Goal: Task Accomplishment & Management: Manage account settings

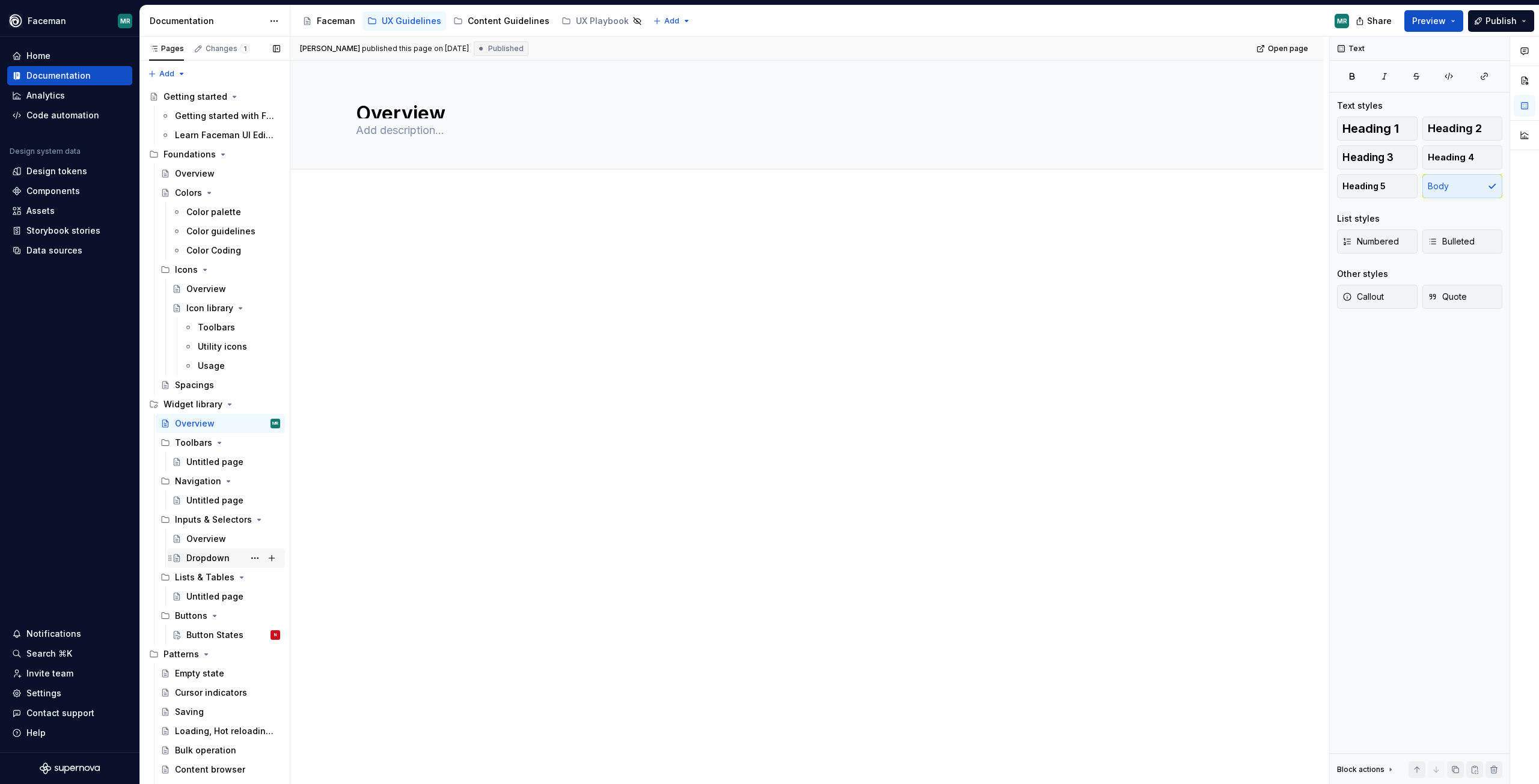
click at [200, 566] on div "Dropdown" at bounding box center [226, 558] width 118 height 19
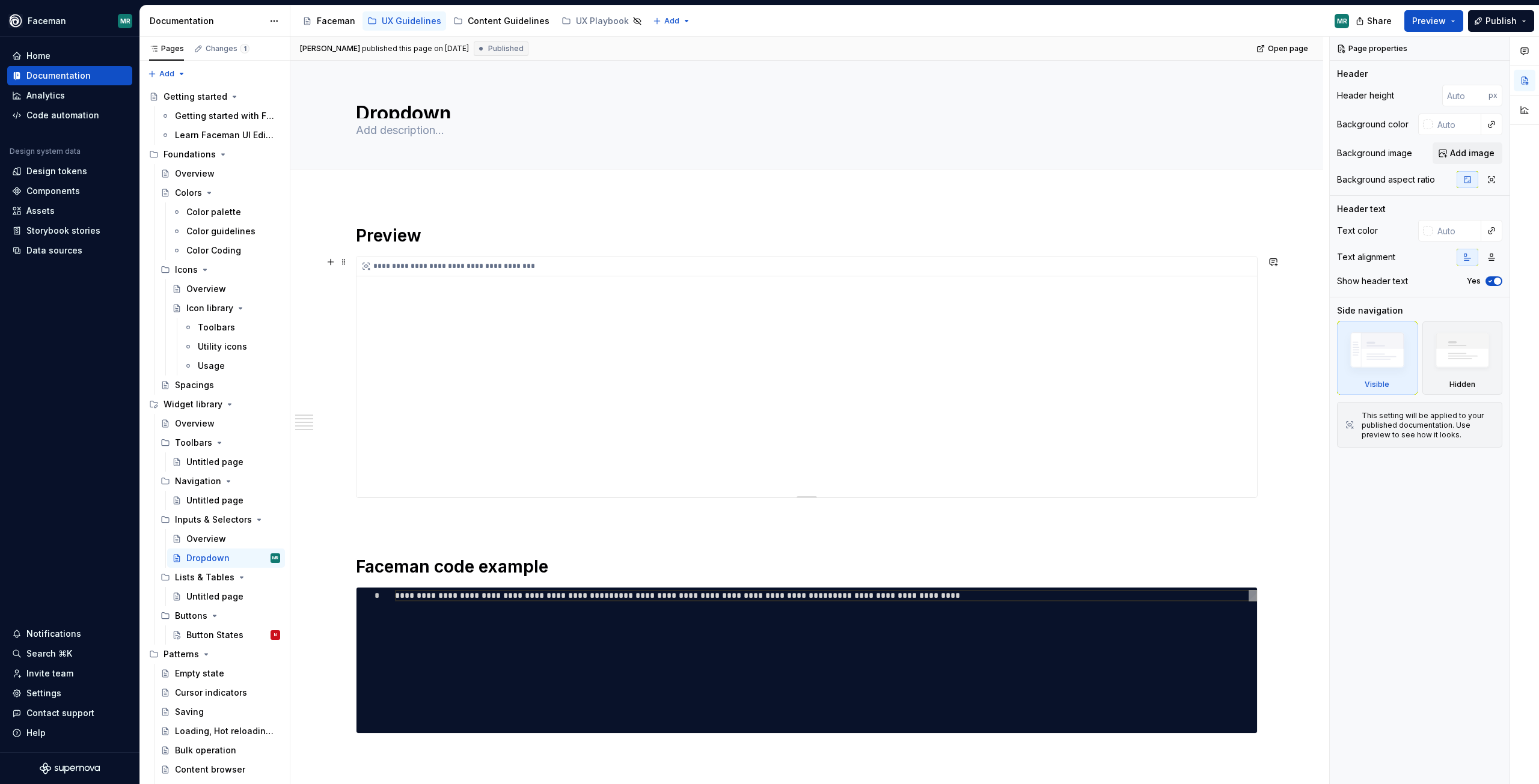
scroll to position [60, 0]
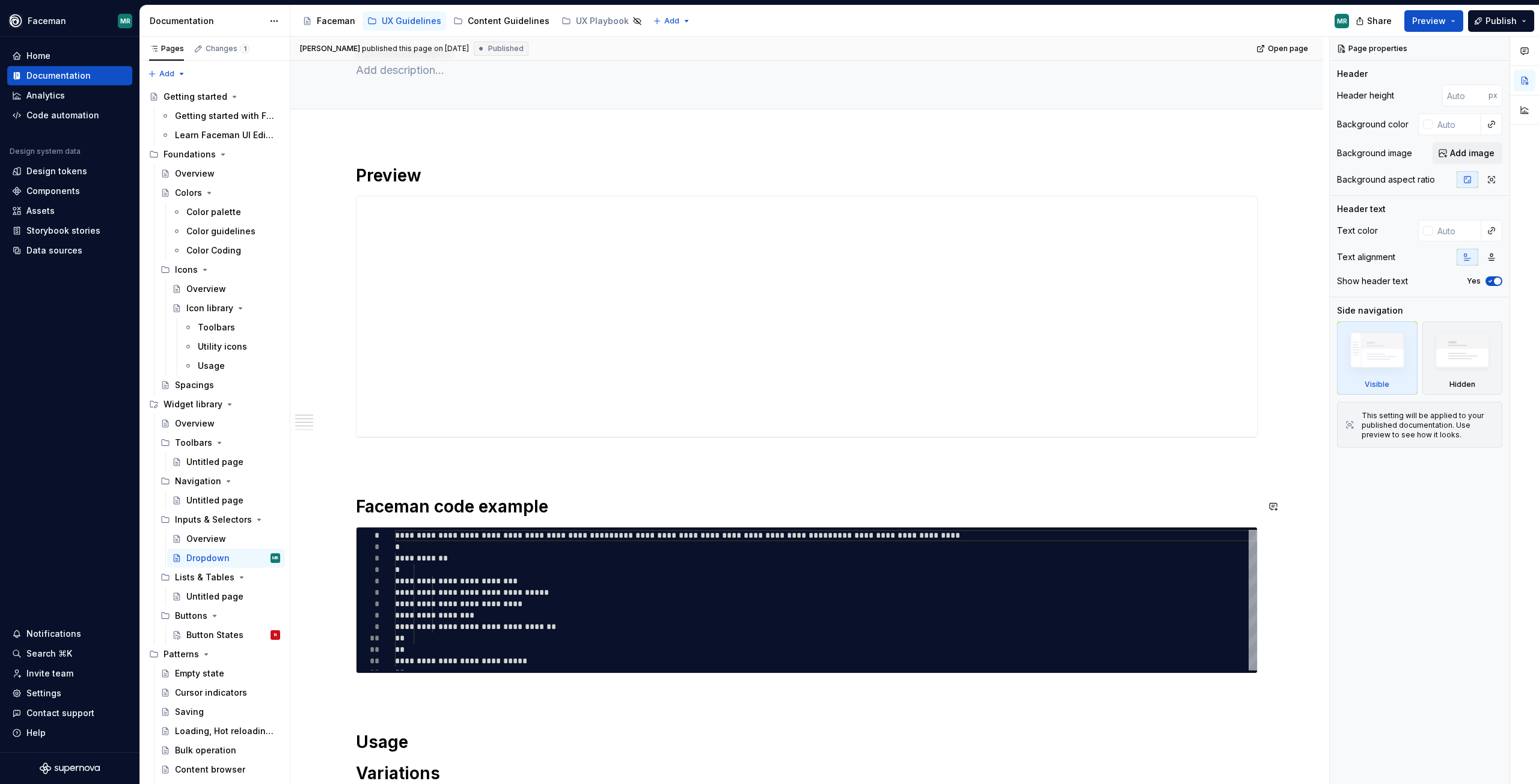
click at [429, 482] on div "**********" at bounding box center [807, 502] width 902 height 675
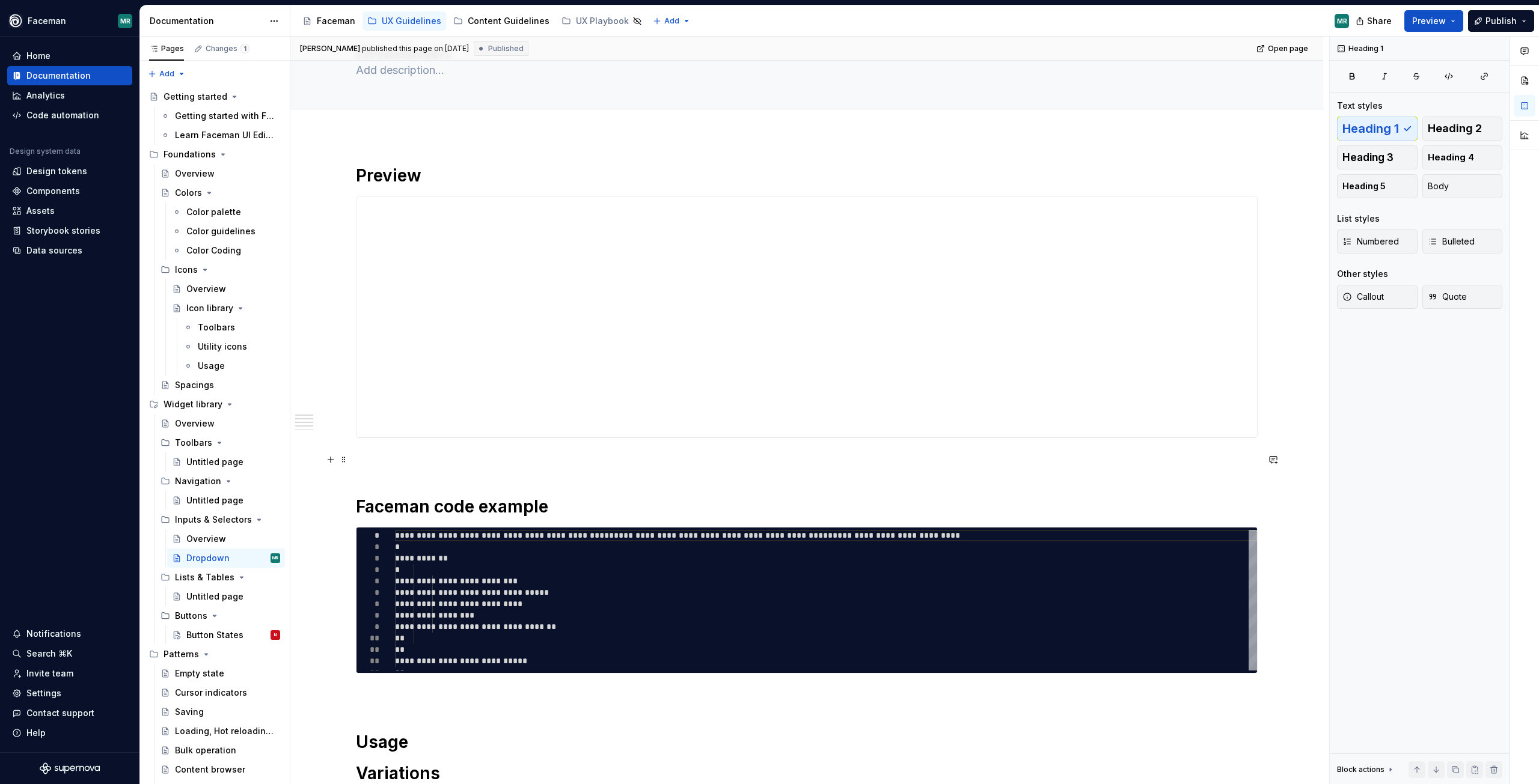
click at [384, 465] on p at bounding box center [807, 460] width 902 height 14
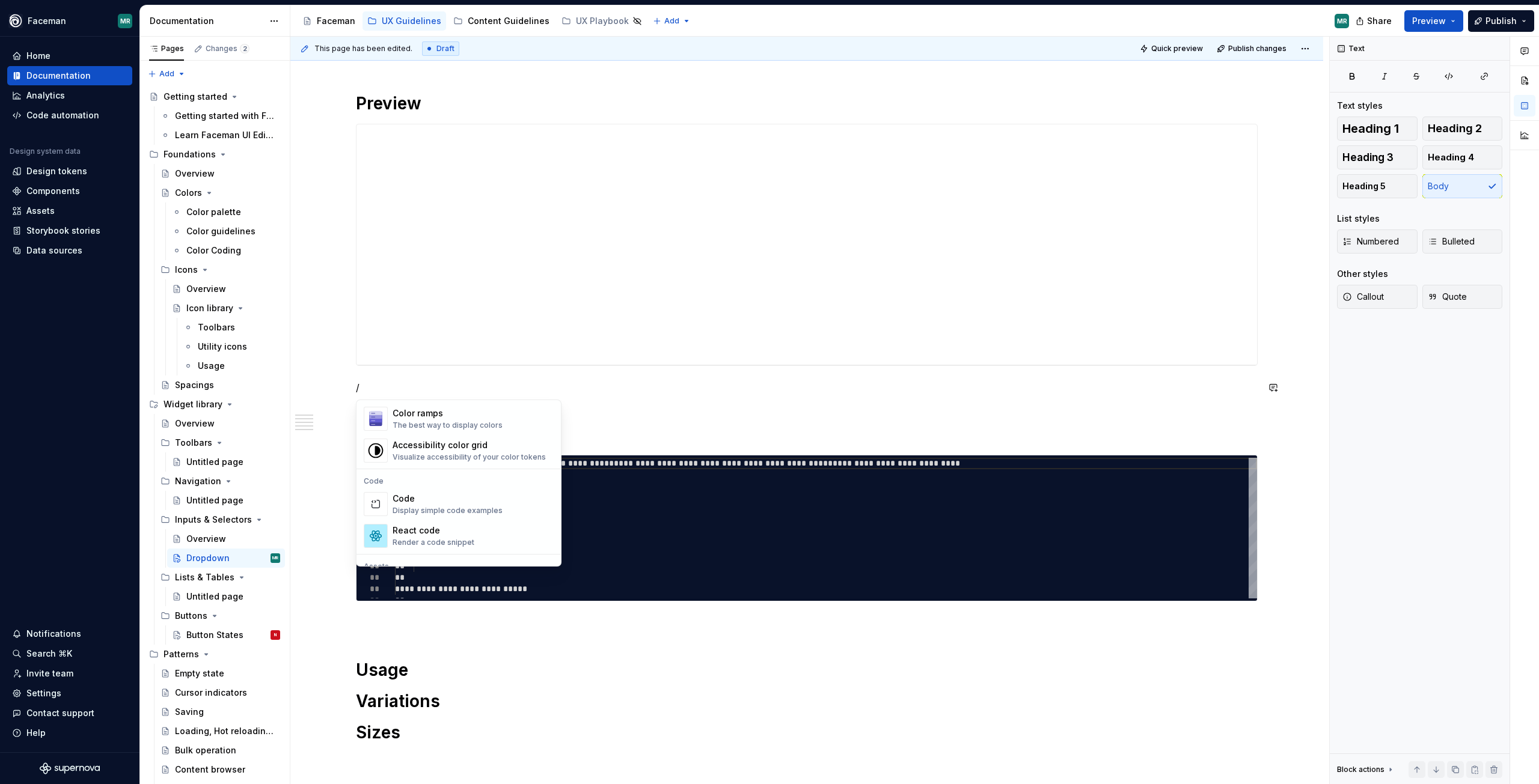
scroll to position [980, 0]
drag, startPoint x: 455, startPoint y: 479, endPoint x: 464, endPoint y: 517, distance: 39.1
click at [454, 480] on div "Render a code snippet" at bounding box center [434, 483] width 82 height 9
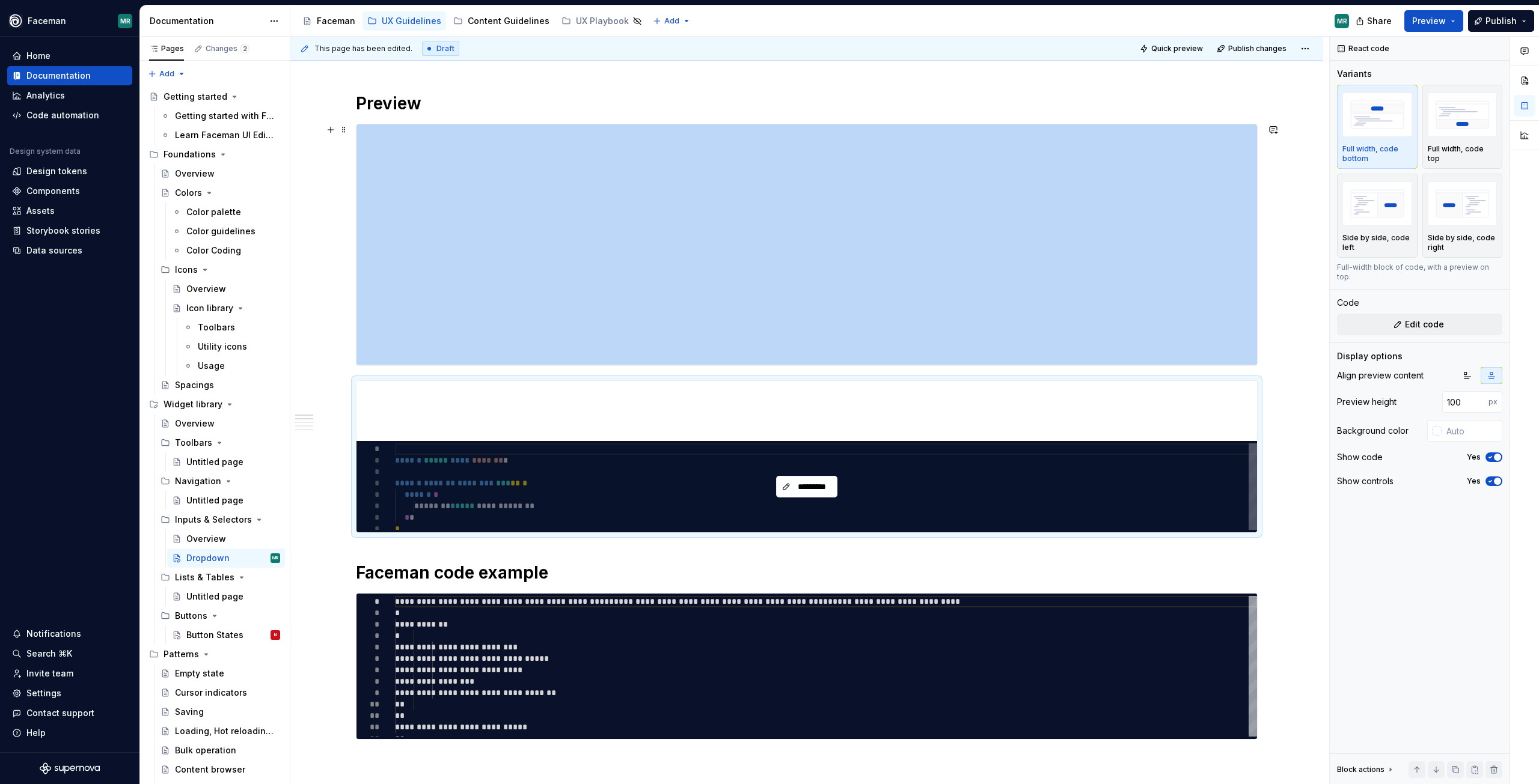
drag, startPoint x: 335, startPoint y: 307, endPoint x: 432, endPoint y: 462, distance: 182.8
click at [335, 307] on div "**********" at bounding box center [810, 410] width 1039 height 749
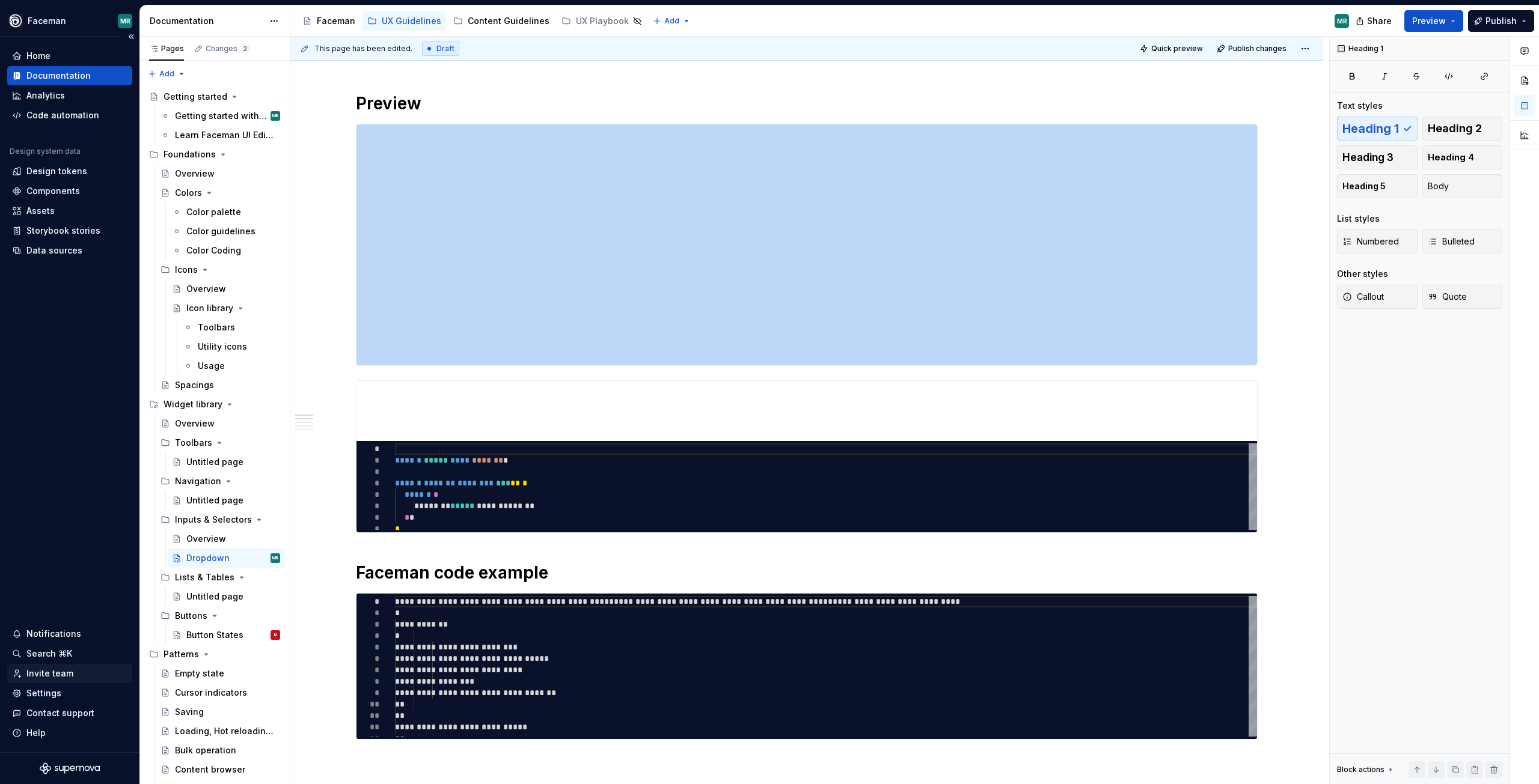
click at [66, 670] on div "Invite team" at bounding box center [50, 673] width 47 height 12
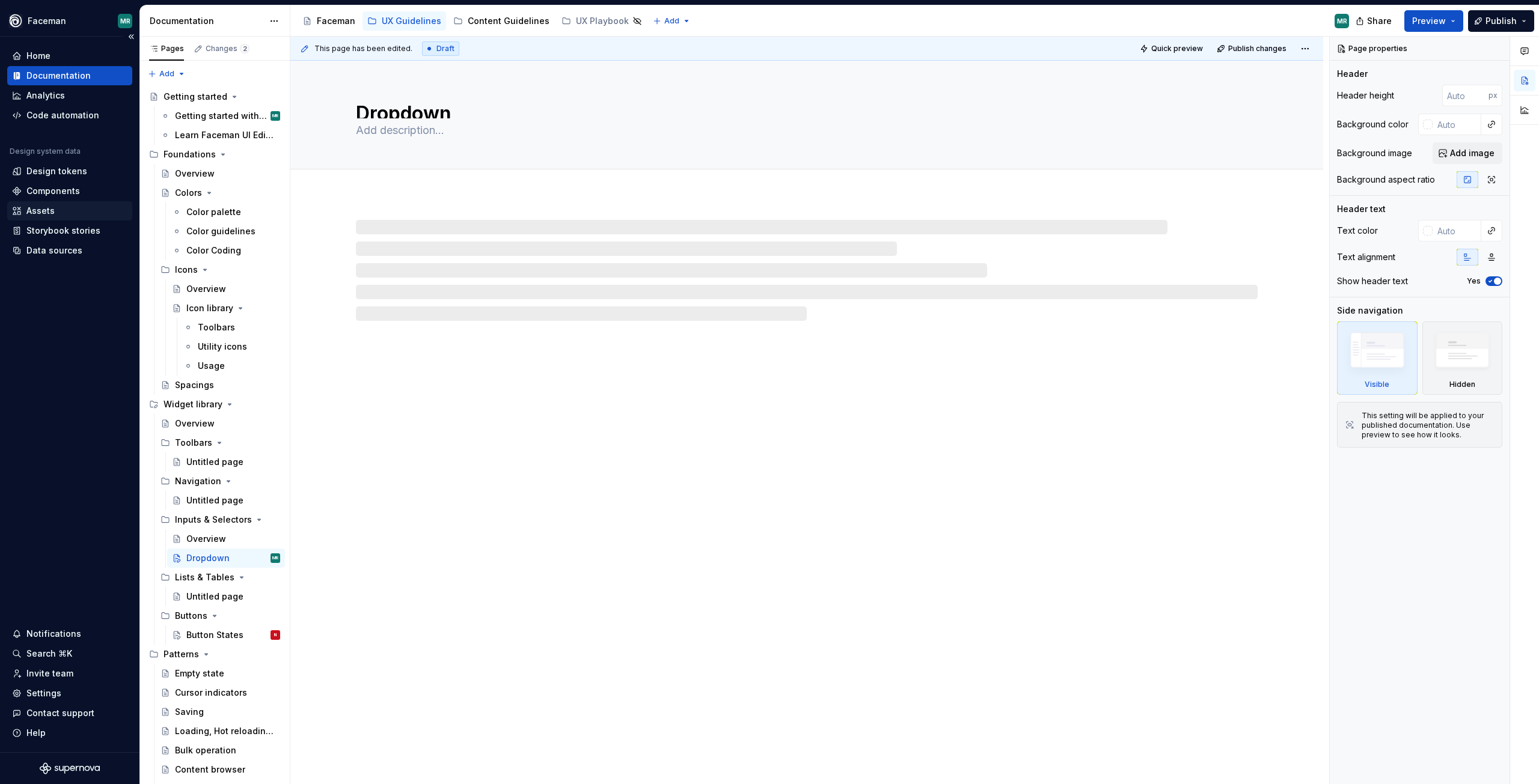
type textarea "*"
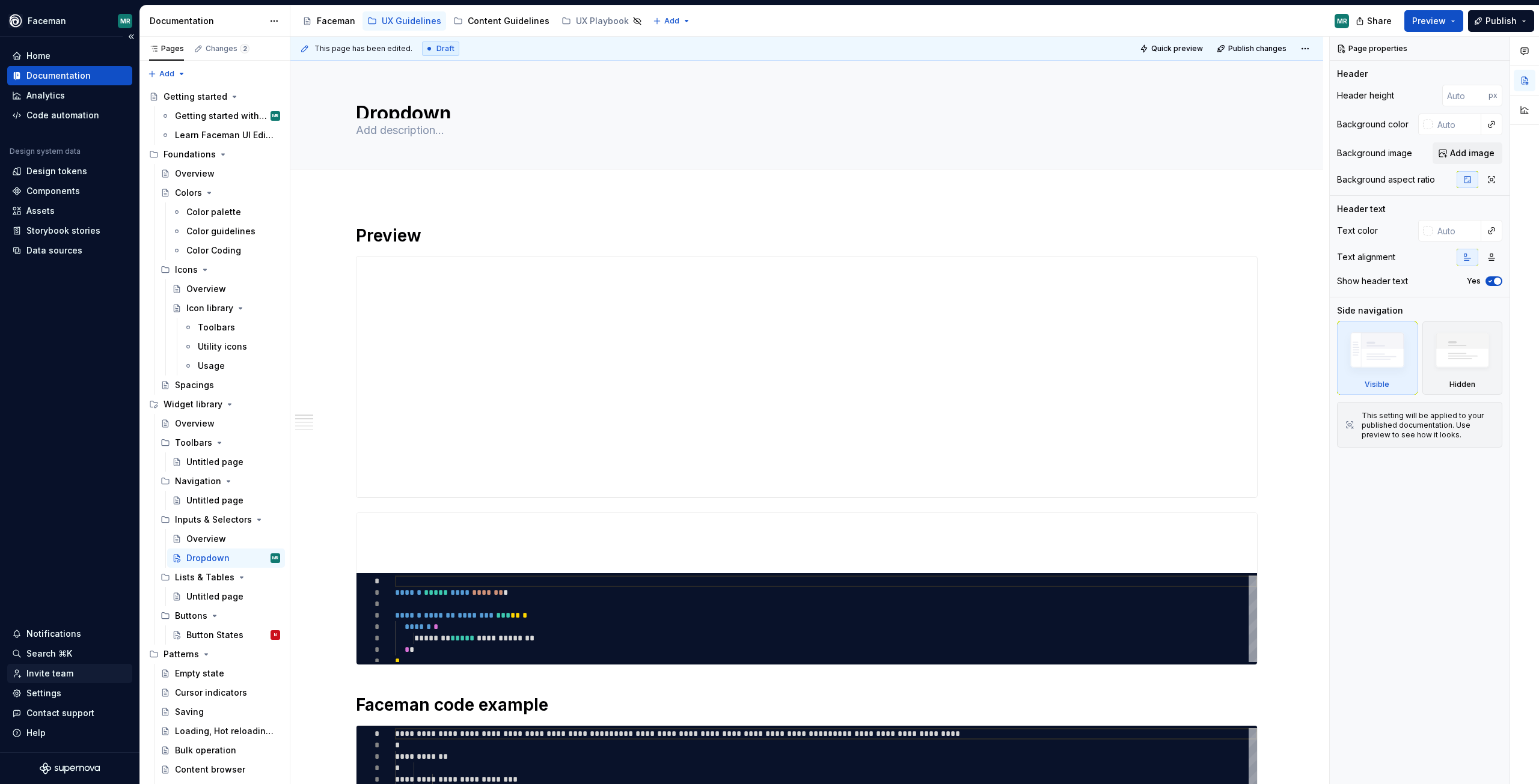
click at [52, 674] on div "Invite team" at bounding box center [50, 673] width 47 height 12
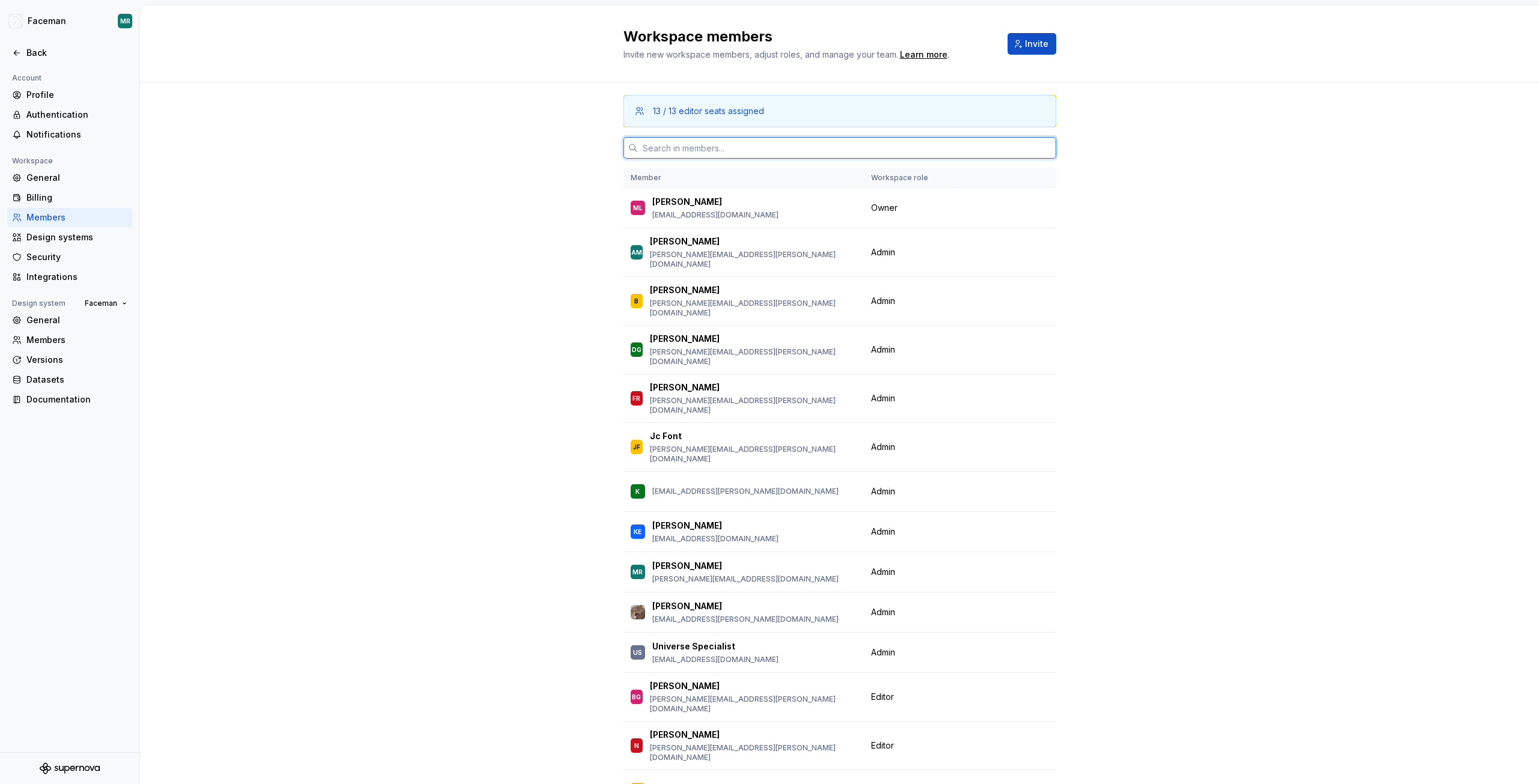
click at [699, 152] on input "text" at bounding box center [847, 147] width 418 height 21
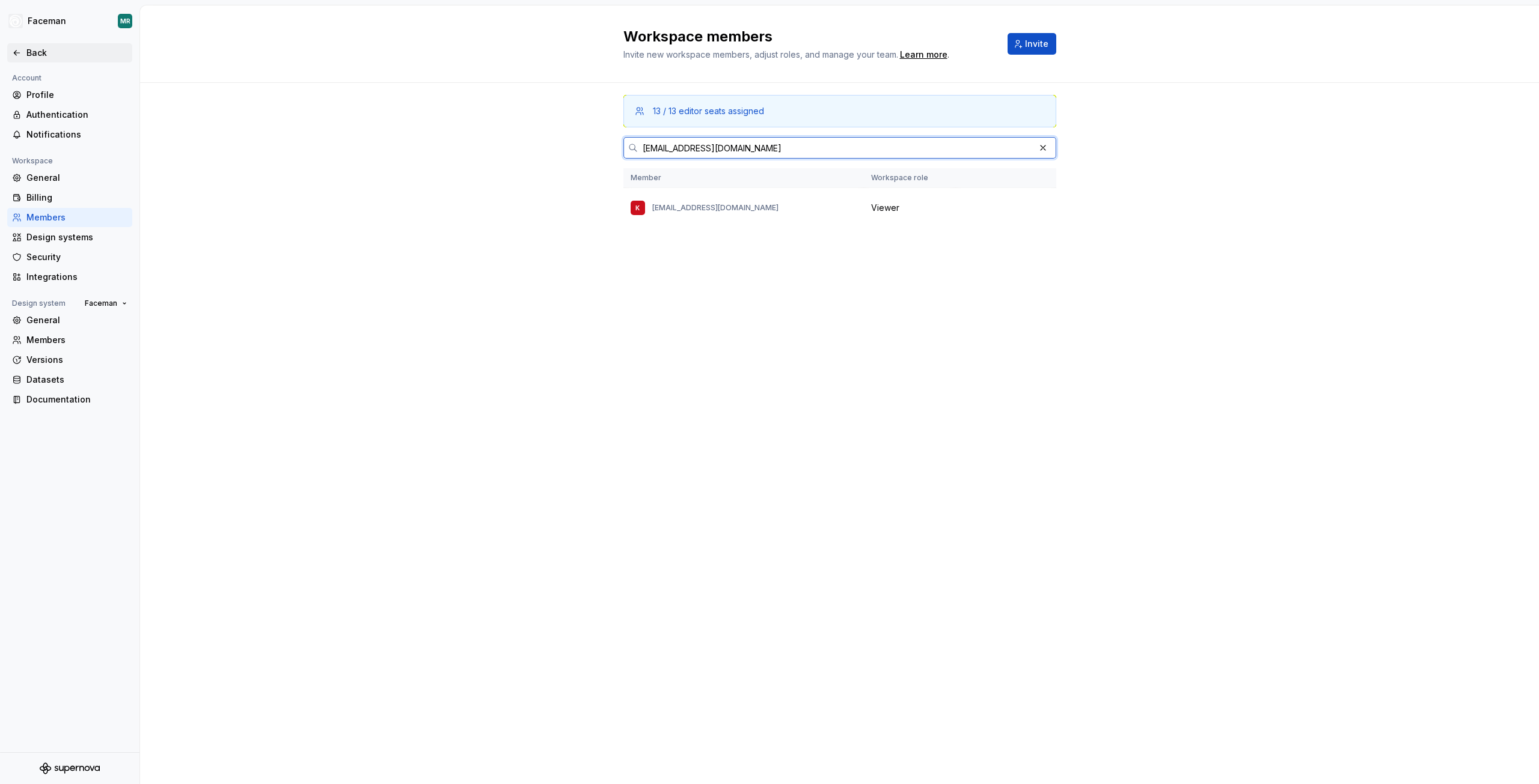
type input "[EMAIL_ADDRESS][DOMAIN_NAME]"
click at [31, 54] on div "Back" at bounding box center [77, 52] width 101 height 12
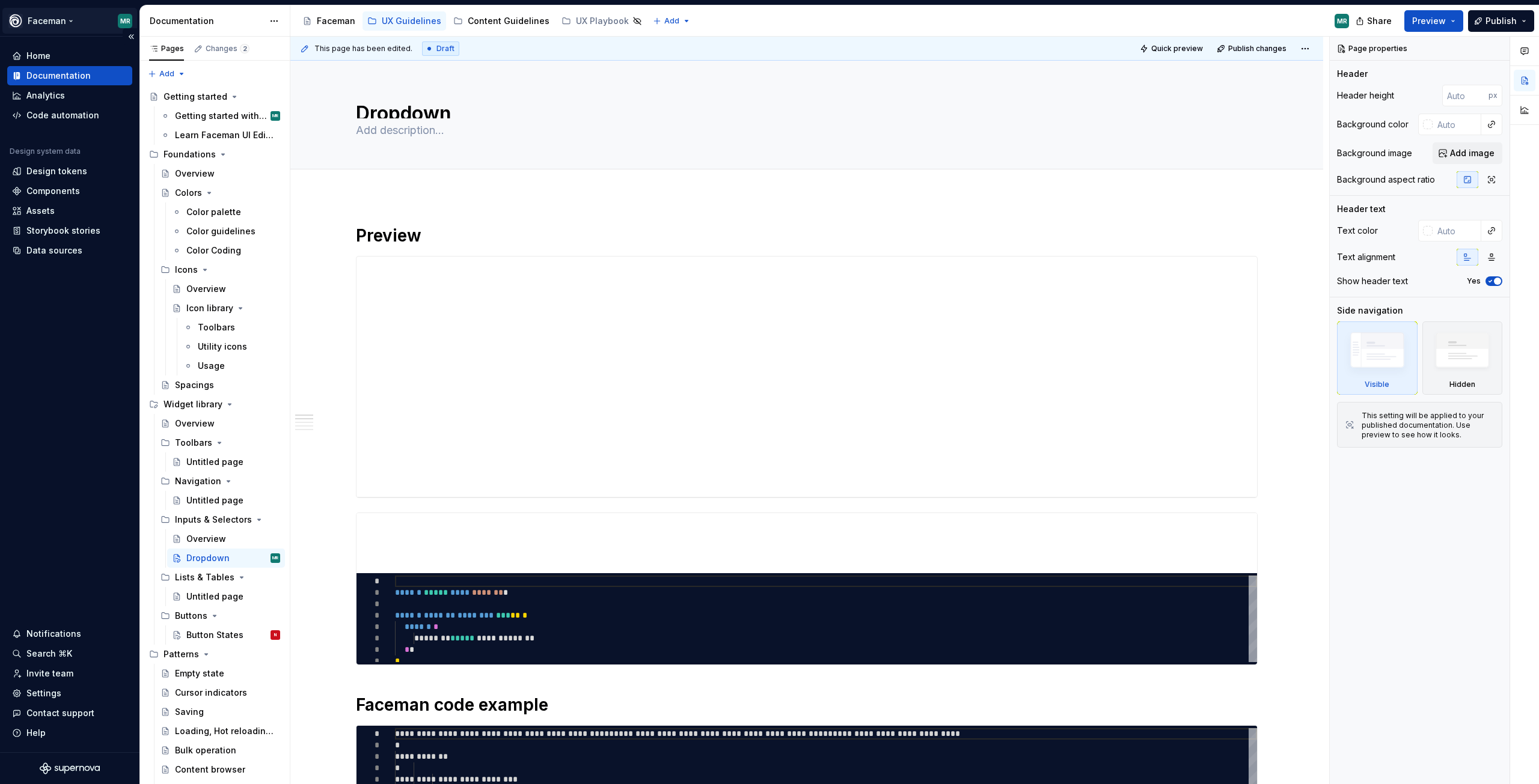
click at [82, 17] on html "Faceman MR Home Documentation Analytics Code automation Design system data Desi…" at bounding box center [770, 392] width 1539 height 784
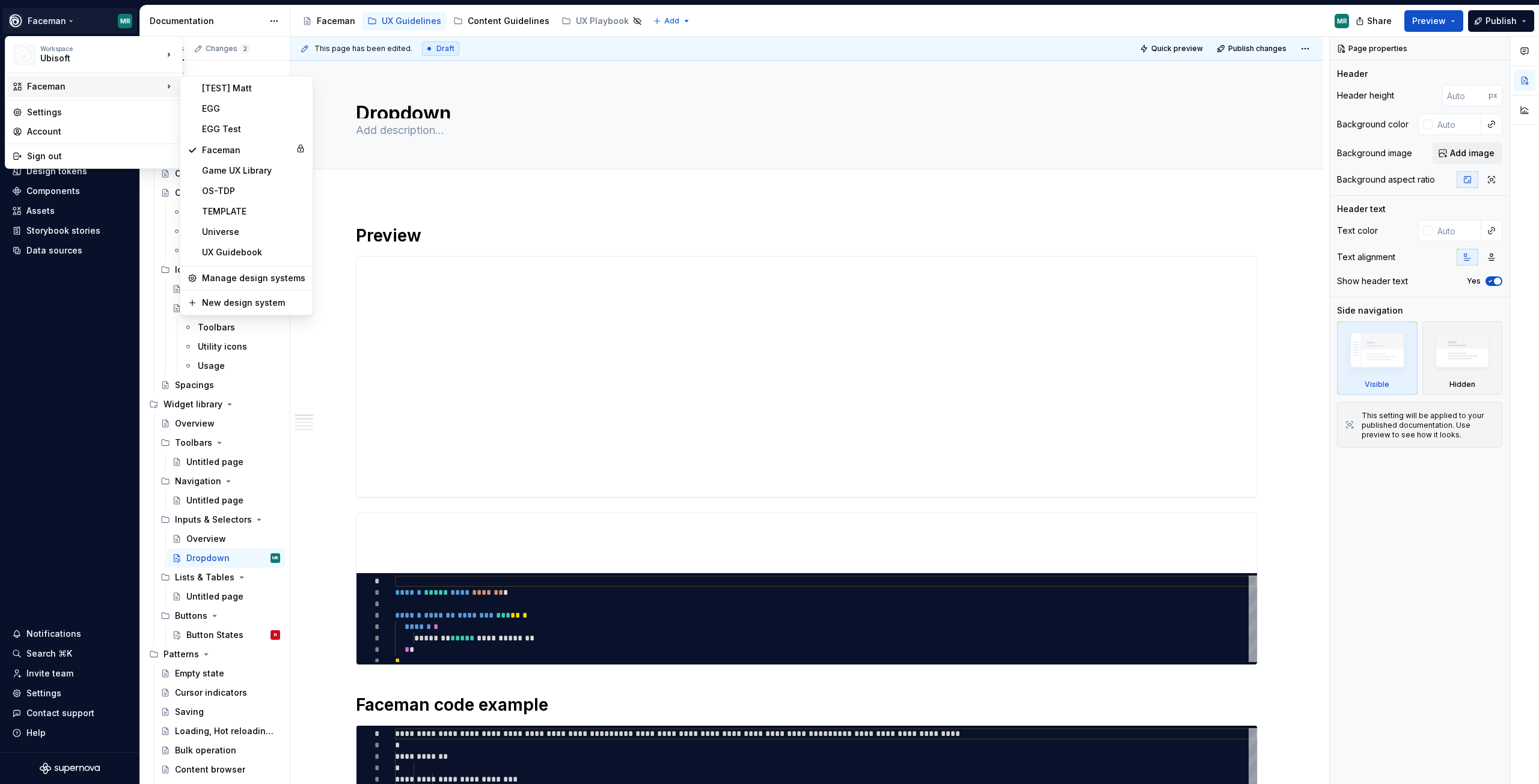
click at [765, 16] on html "Faceman MR Home Documentation Analytics Code automation Design system data Desi…" at bounding box center [770, 392] width 1539 height 784
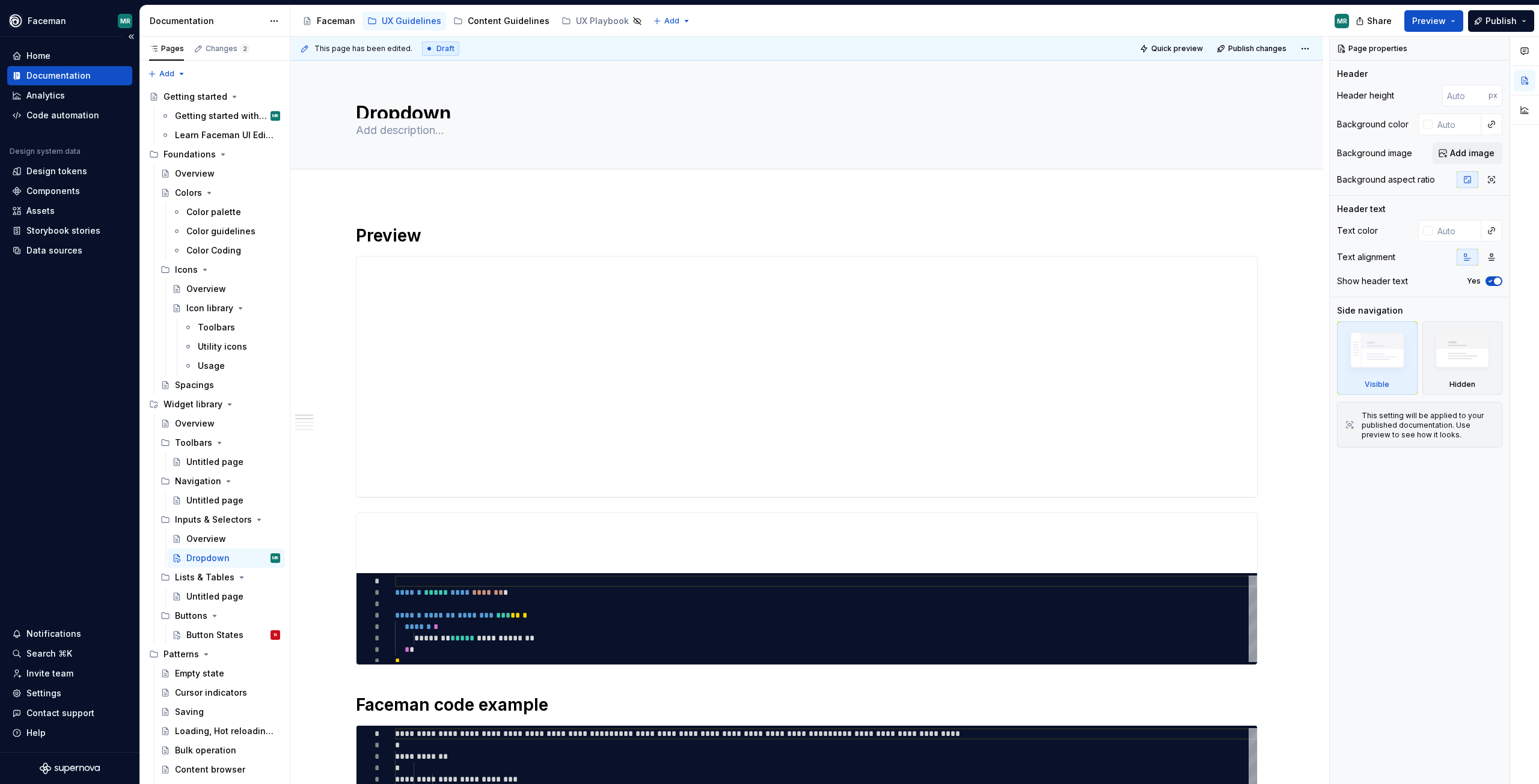
click at [97, 6] on div "Faceman MR" at bounding box center [69, 21] width 140 height 32
type textarea "*"
click at [34, 681] on div "Invite team" at bounding box center [69, 674] width 125 height 19
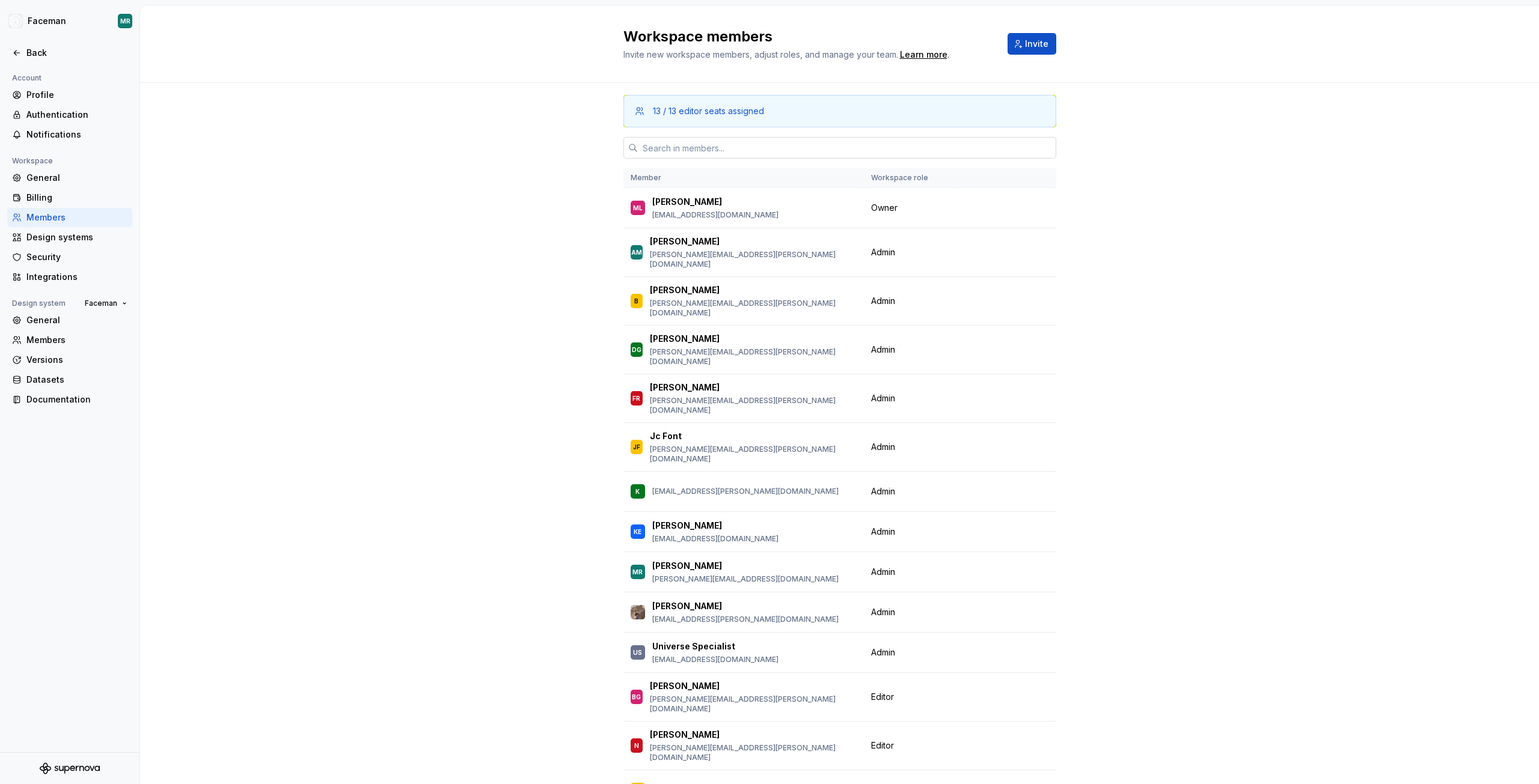
click at [691, 144] on input "text" at bounding box center [847, 147] width 418 height 21
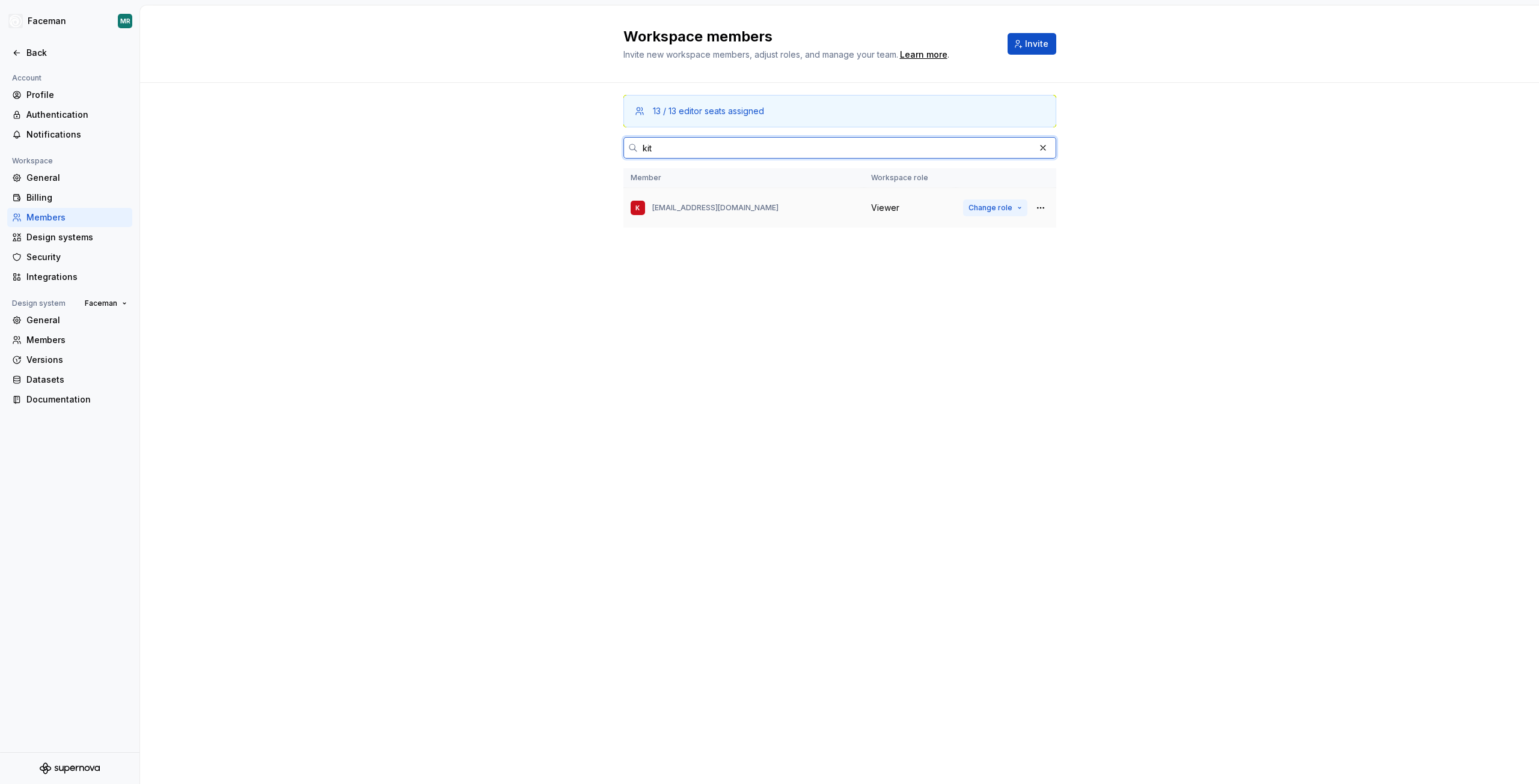
type input "kit"
click at [1009, 207] on span "Change role" at bounding box center [990, 208] width 44 height 9
click at [1128, 350] on div "Workspace members Invite new workspace members, adjust roles, and manage your t…" at bounding box center [840, 394] width 1399 height 778
click at [28, 49] on div "Back" at bounding box center [77, 52] width 101 height 12
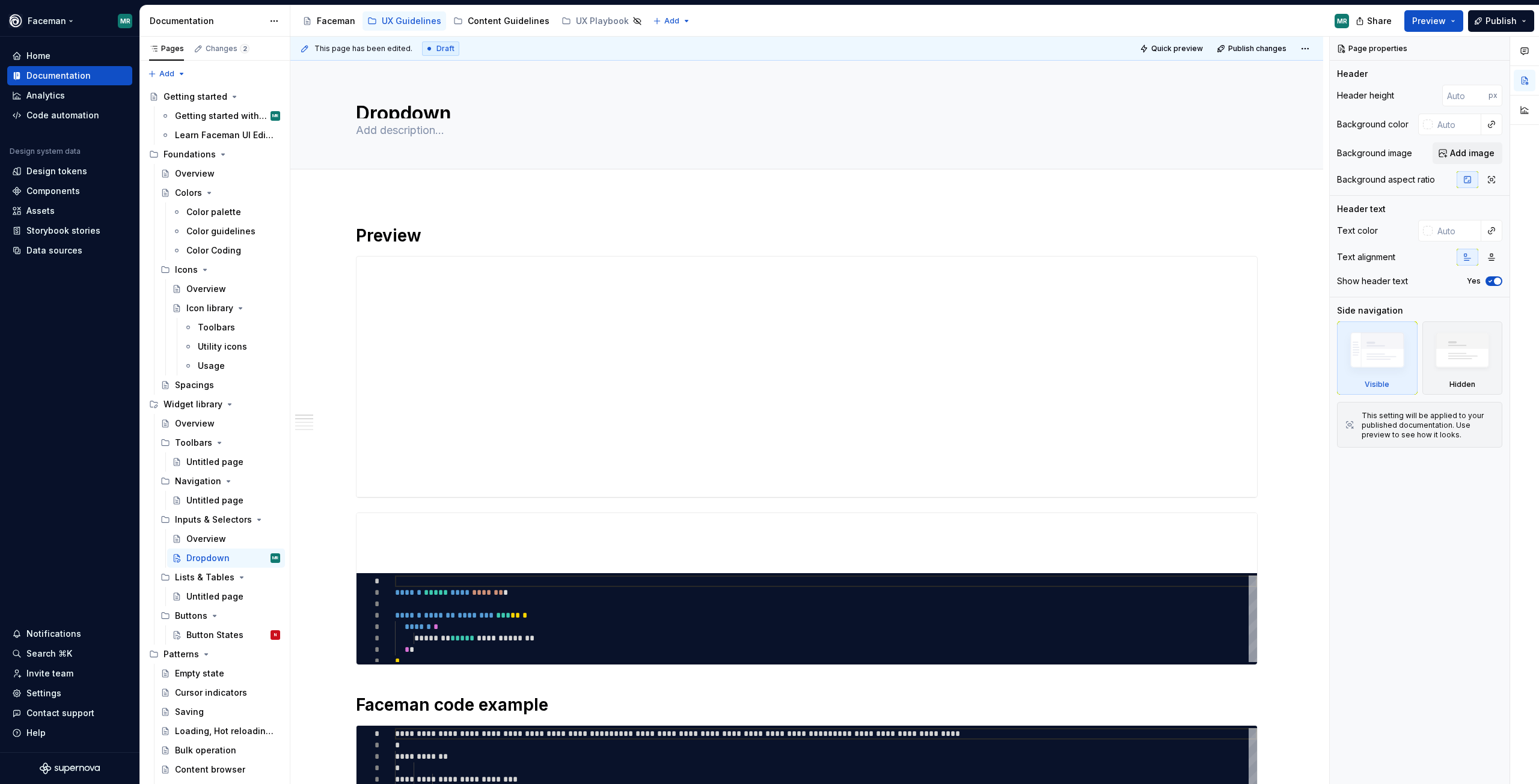
click at [68, 17] on html "Faceman MR Home Documentation Analytics Code automation Design system data Desi…" at bounding box center [770, 392] width 1539 height 784
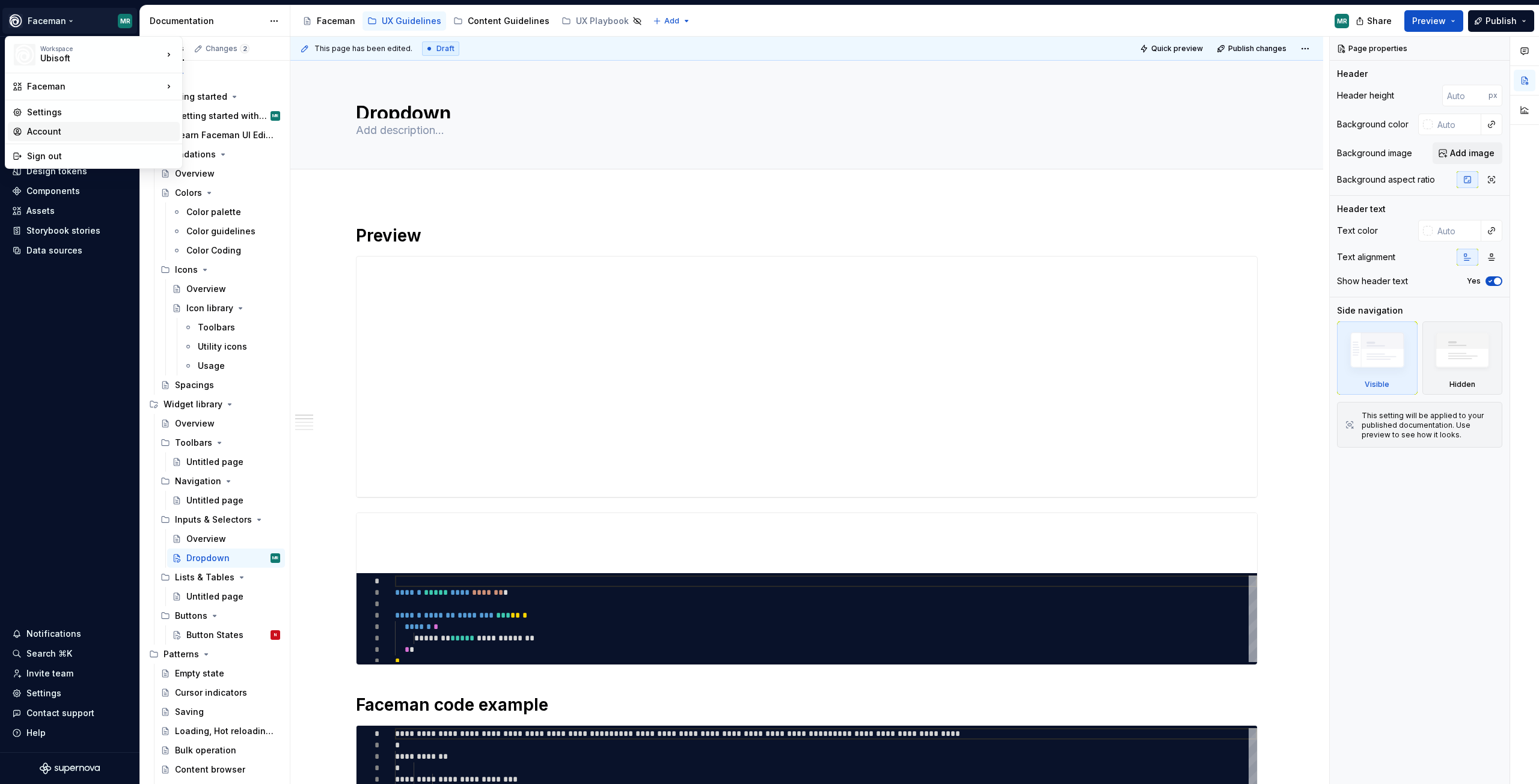
click at [58, 122] on div "Account" at bounding box center [94, 132] width 172 height 19
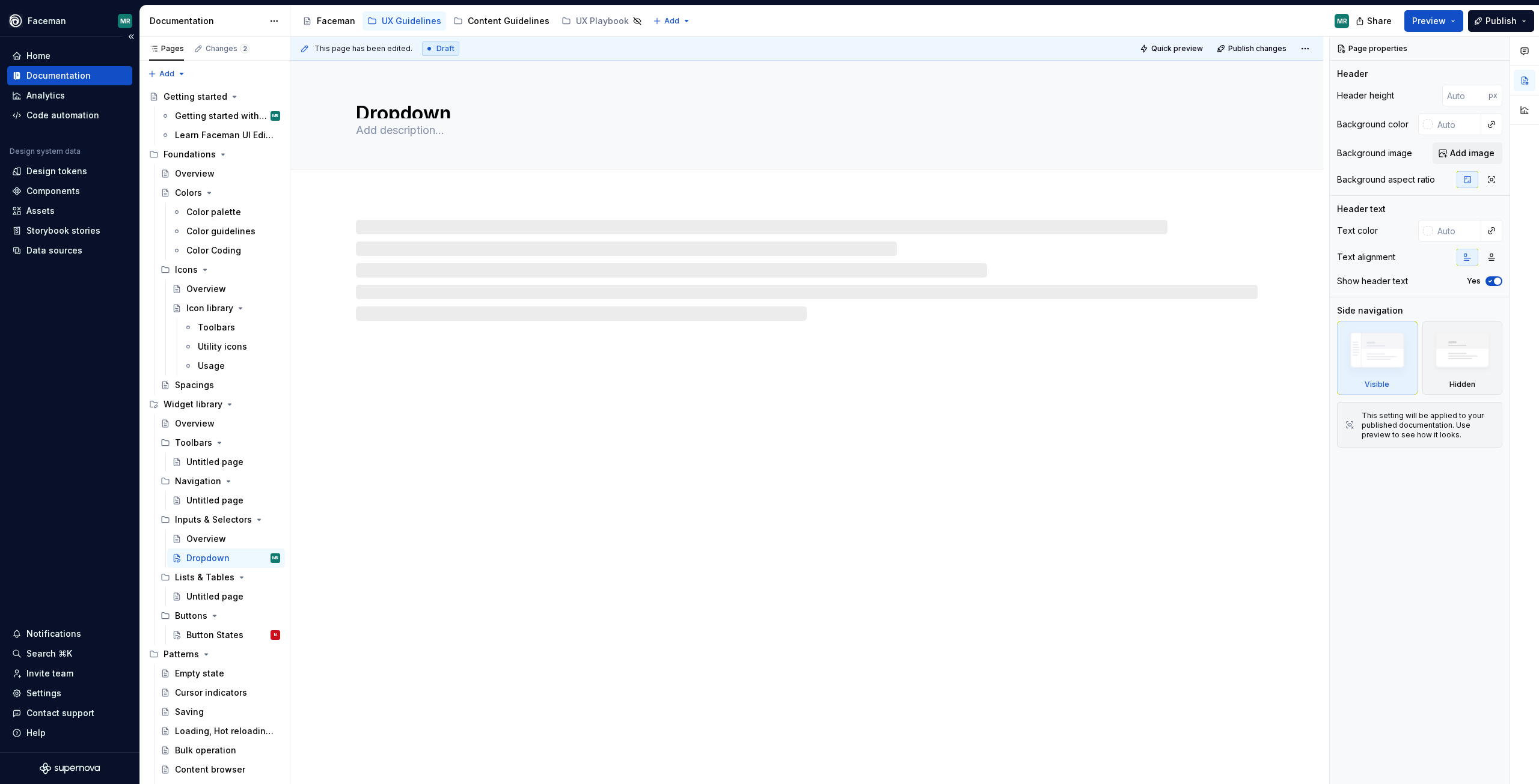
type textarea "*"
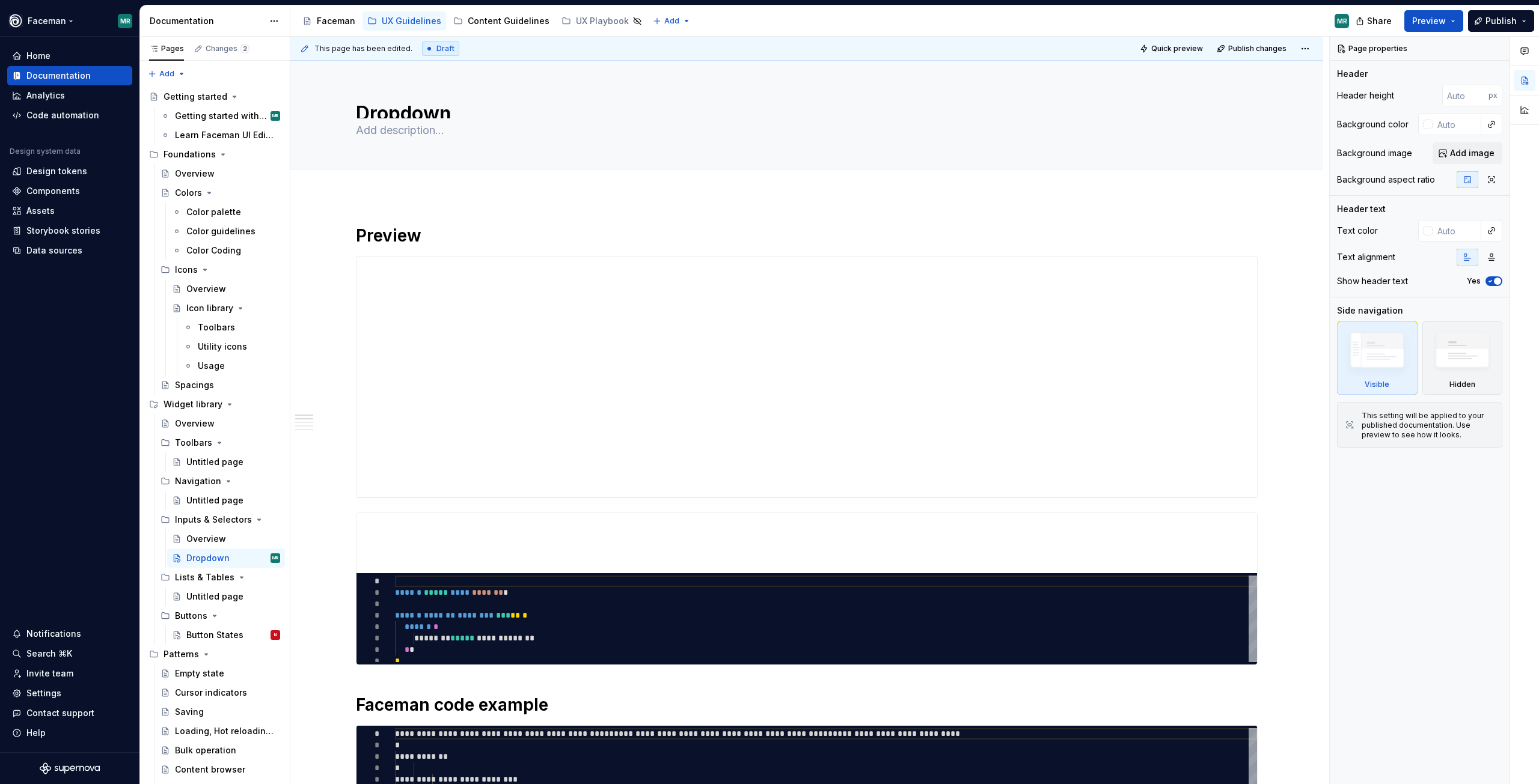
click at [72, 23] on html "Faceman MR Home Documentation Analytics Code automation Design system data Desi…" at bounding box center [770, 392] width 1539 height 784
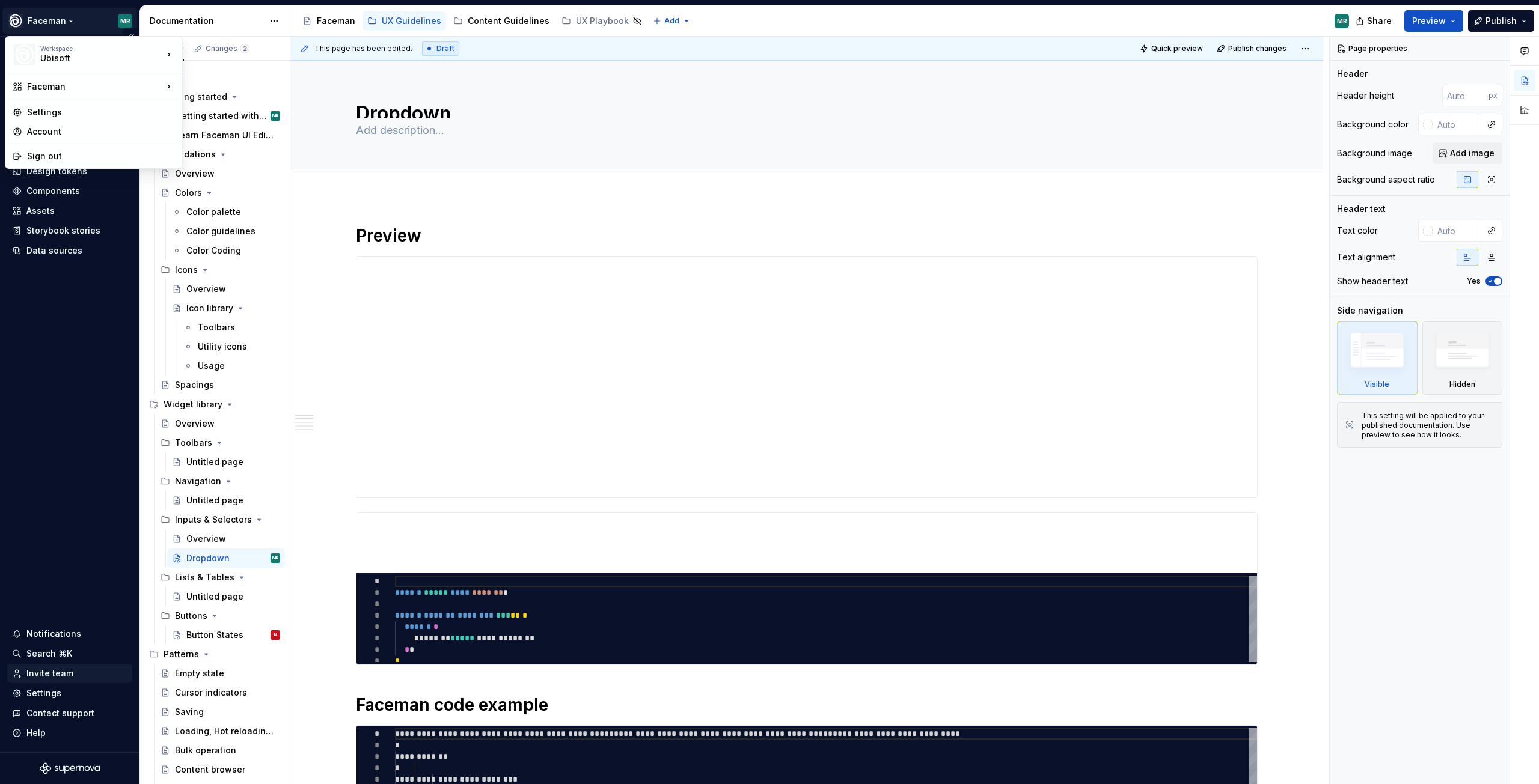
click at [61, 581] on html "Faceman MR Home Documentation Analytics Code automation Design system data Desi…" at bounding box center [770, 392] width 1539 height 784
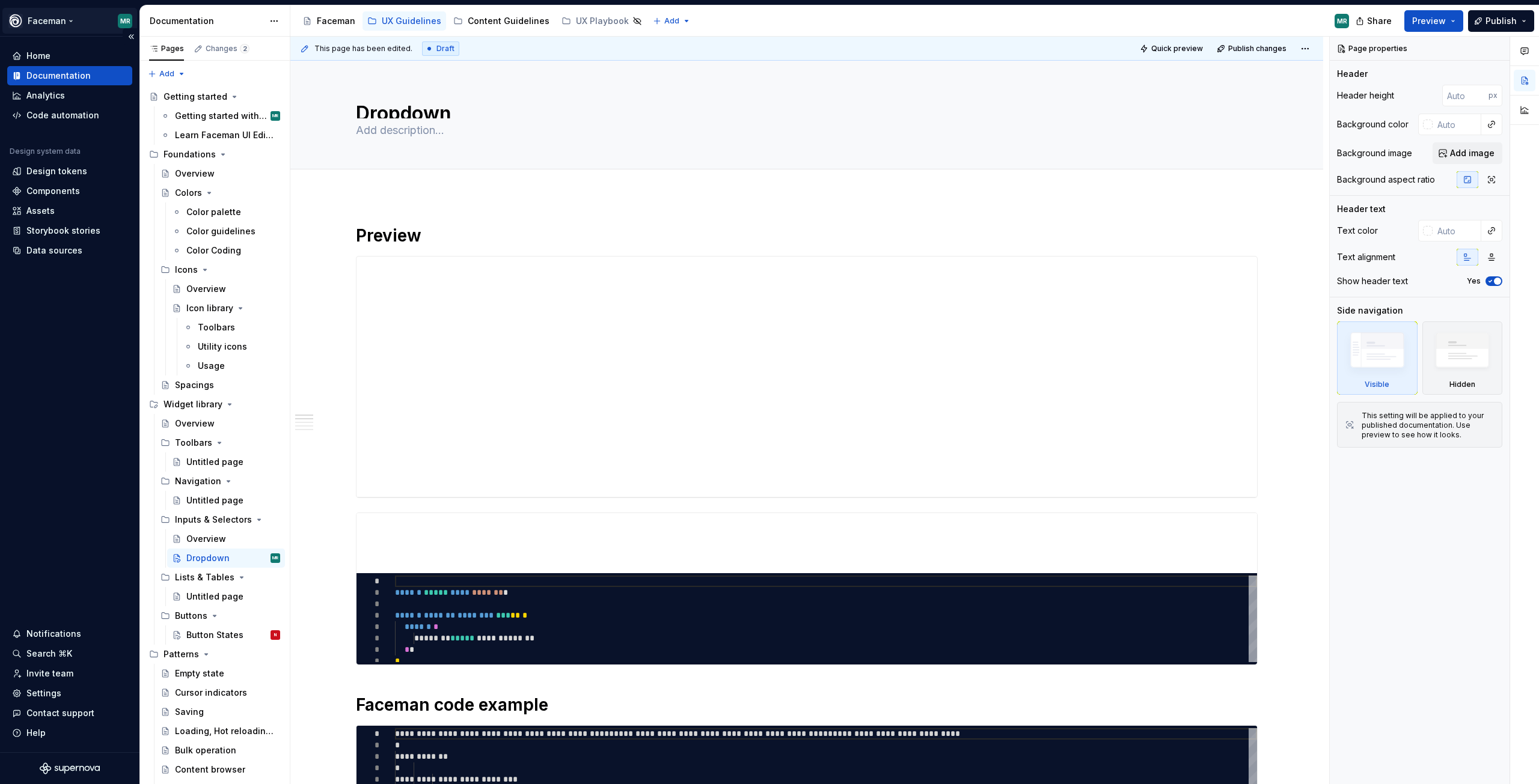
click at [72, 21] on html "Faceman MR Home Documentation Analytics Code automation Design system data Desi…" at bounding box center [770, 392] width 1539 height 784
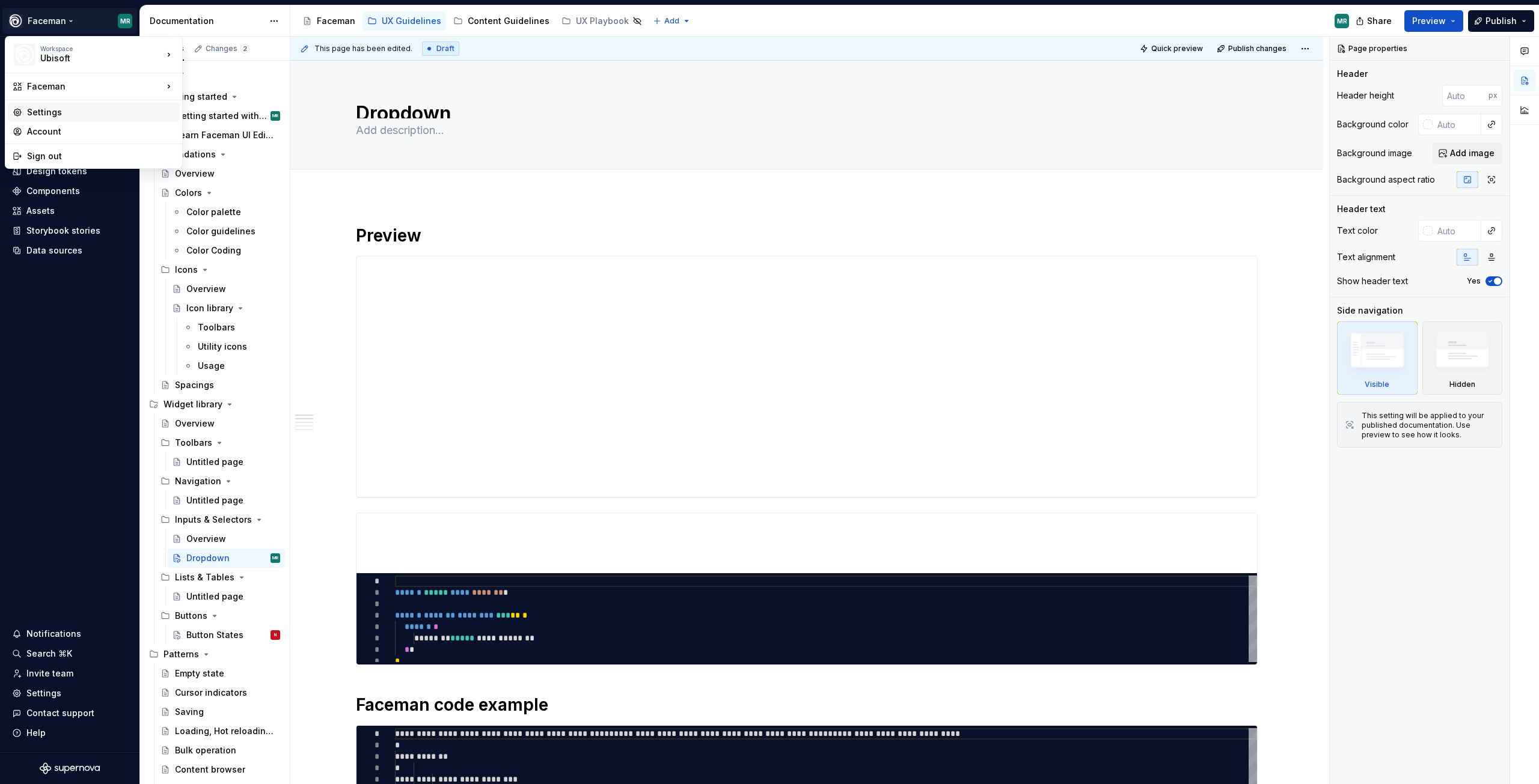
click at [64, 107] on div "Settings" at bounding box center [100, 112] width 148 height 12
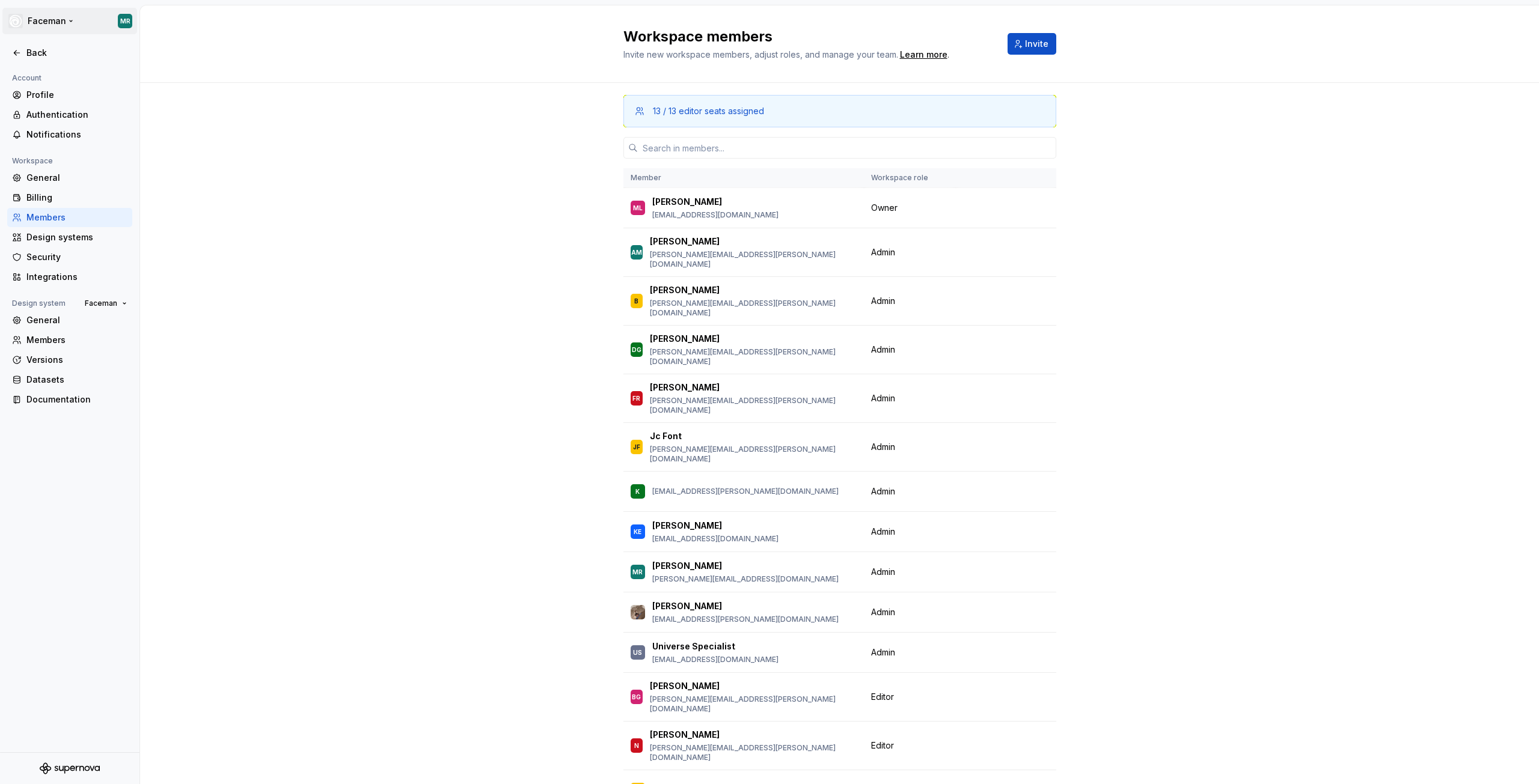
click at [43, 14] on html "Faceman MR Back Account Profile Authentication Notifications Workspace General …" at bounding box center [770, 392] width 1539 height 784
click at [49, 340] on html "Faceman MR Back Account Profile Authentication Notifications Workspace General …" at bounding box center [770, 392] width 1539 height 784
click at [52, 340] on div "Members" at bounding box center [77, 340] width 101 height 12
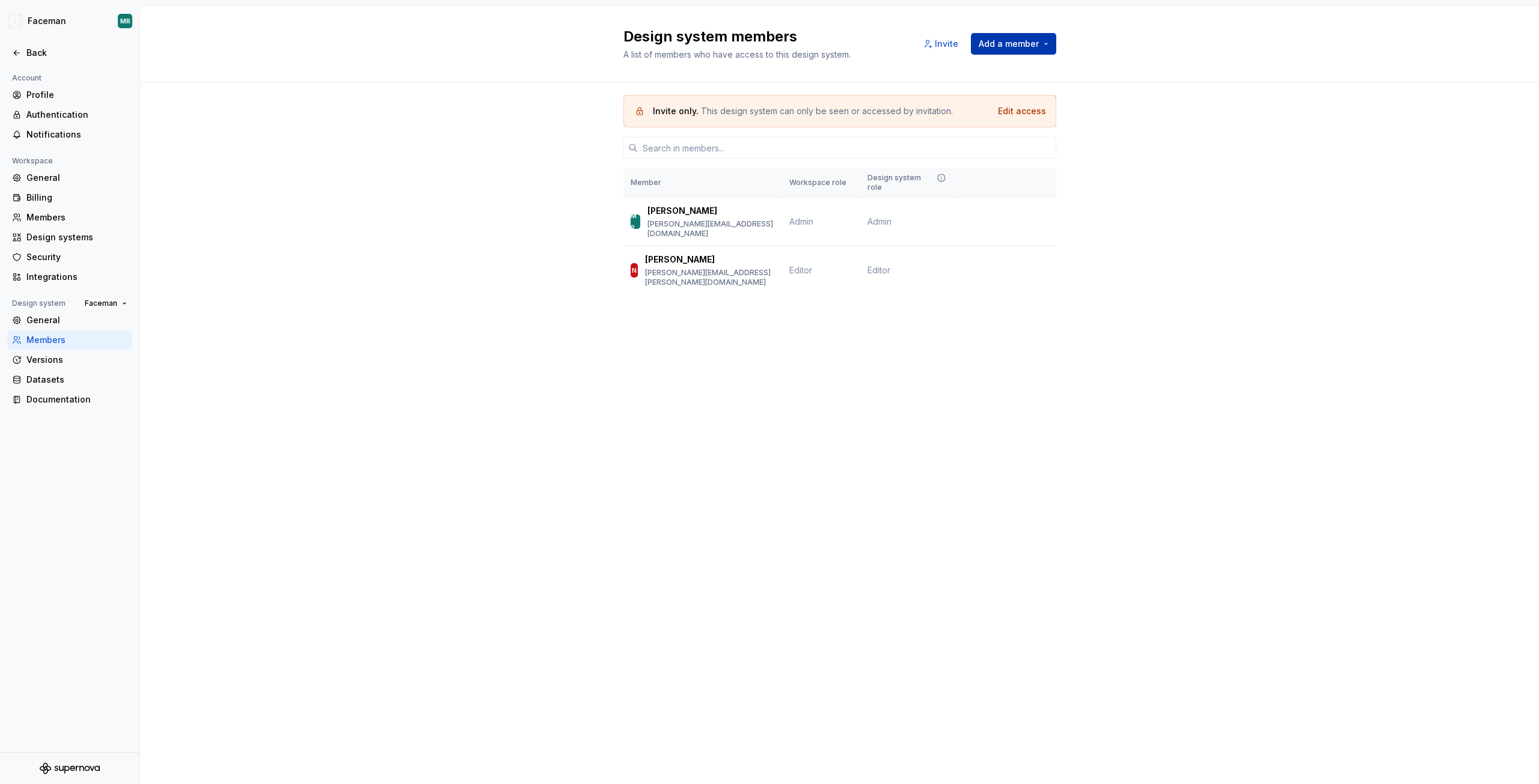
click at [1005, 43] on span "Add a member" at bounding box center [1009, 43] width 60 height 12
click at [1042, 42] on button "Add a member" at bounding box center [1013, 43] width 85 height 21
click at [1045, 35] on button "Add a member" at bounding box center [1013, 43] width 85 height 21
click at [1018, 42] on span "Add a member" at bounding box center [1009, 43] width 60 height 12
click at [983, 69] on div "Design system members A list of members who have access to this design system. …" at bounding box center [840, 44] width 1399 height 77
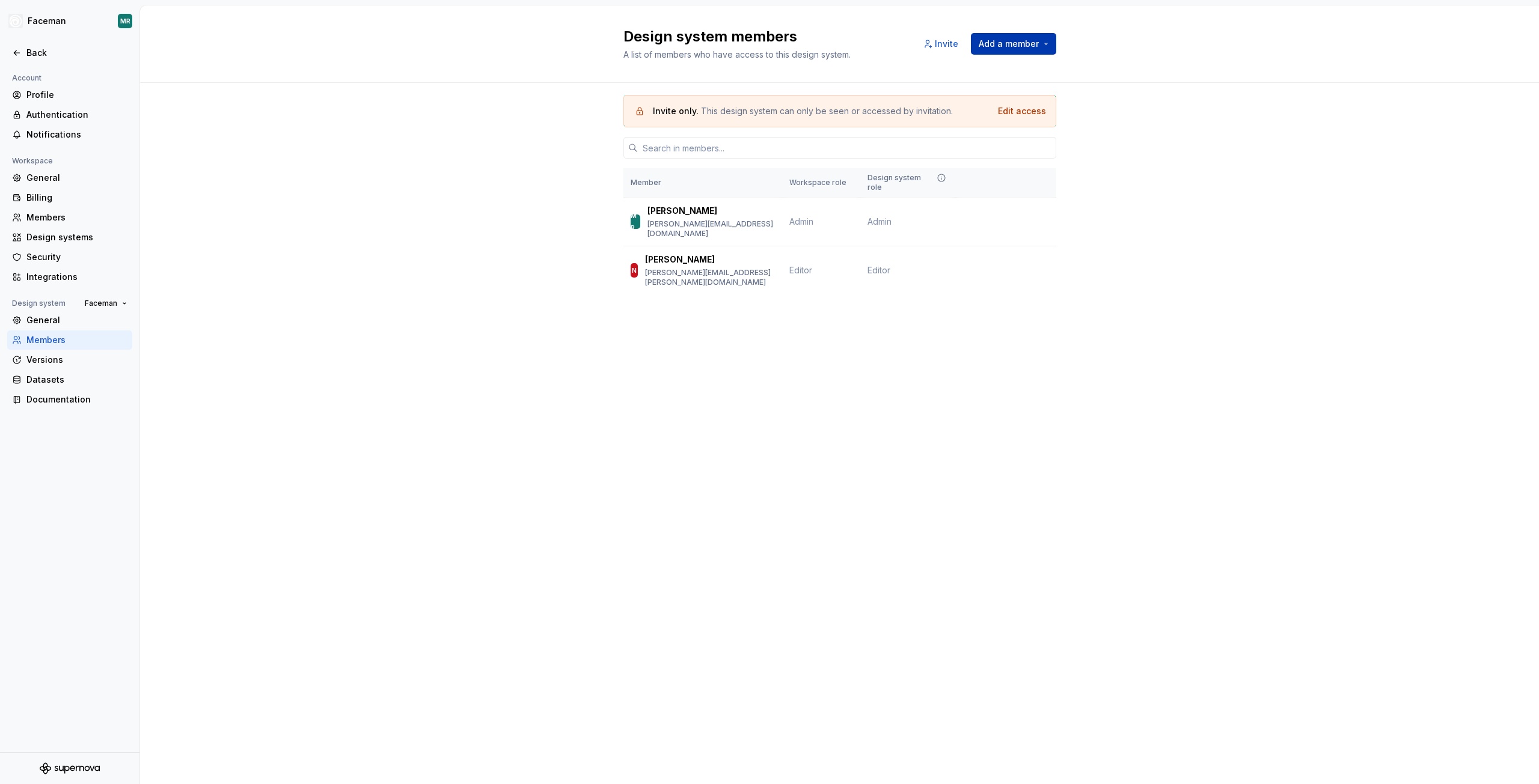
click at [1032, 44] on span "Add a member" at bounding box center [1009, 43] width 60 height 12
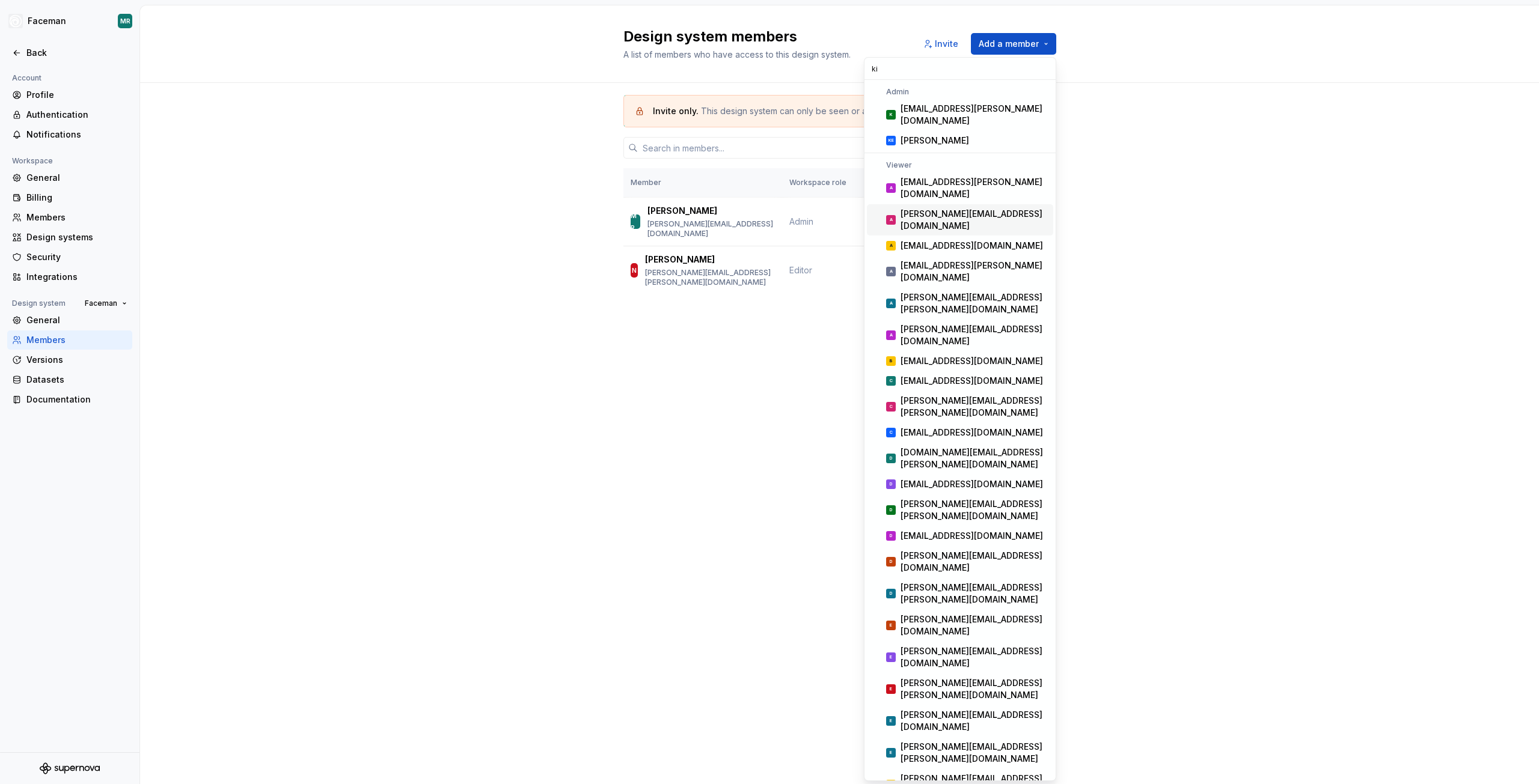
type input "k"
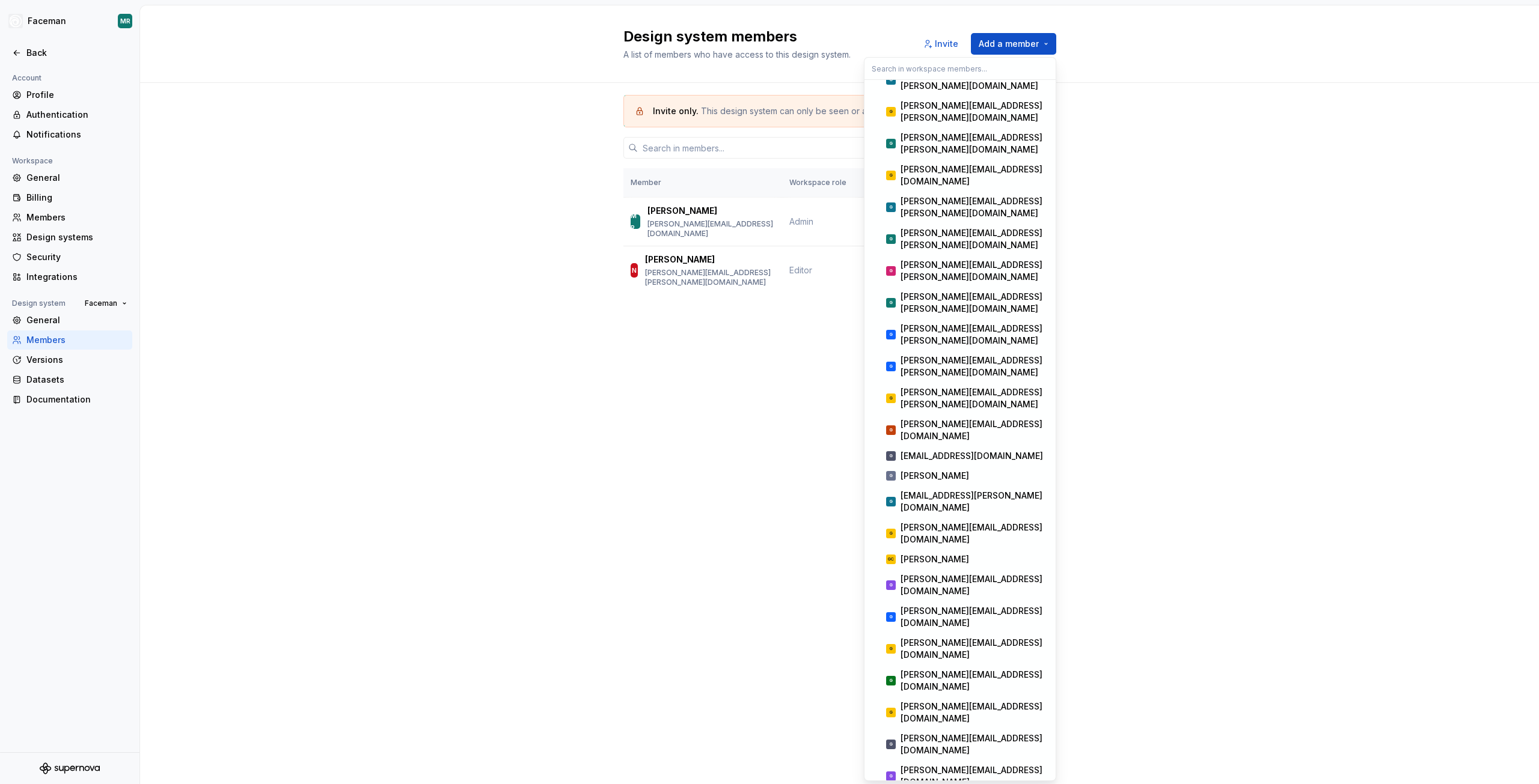
scroll to position [7031, 0]
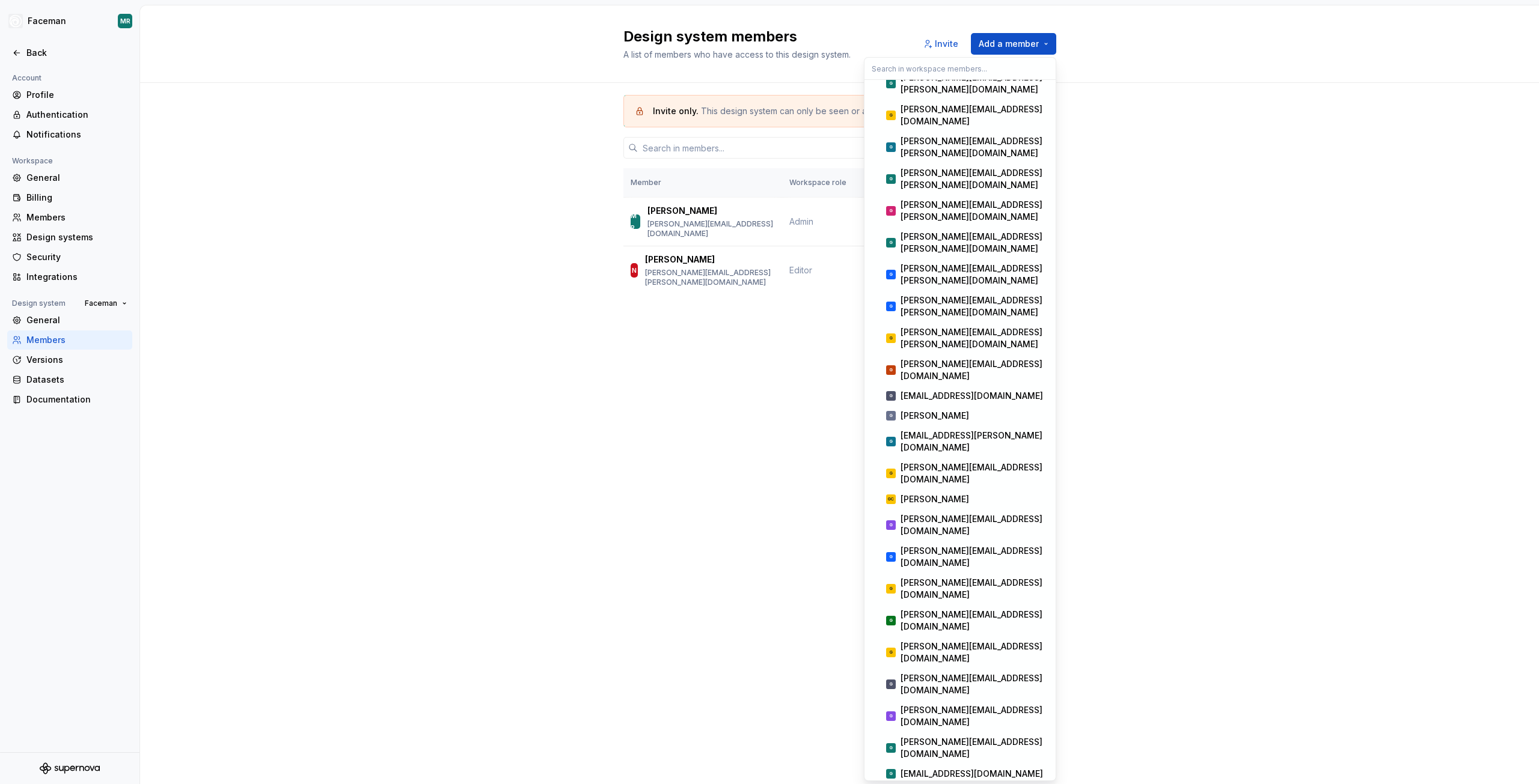
drag, startPoint x: 943, startPoint y: 546, endPoint x: 932, endPoint y: 547, distance: 11.0
click at [706, 457] on div "Design system members A list of members who have access to this design system. …" at bounding box center [840, 394] width 1399 height 778
